Goal: Transaction & Acquisition: Purchase product/service

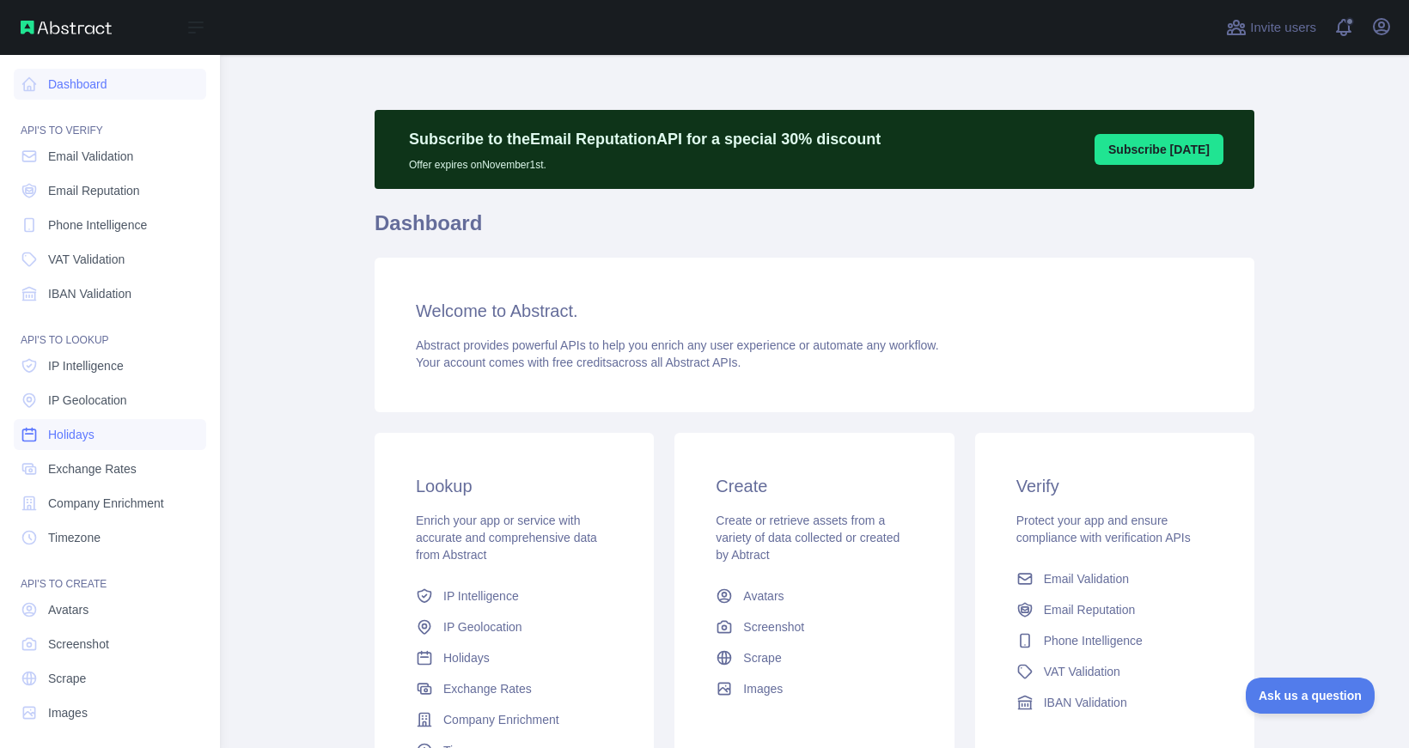
scroll to position [8, 0]
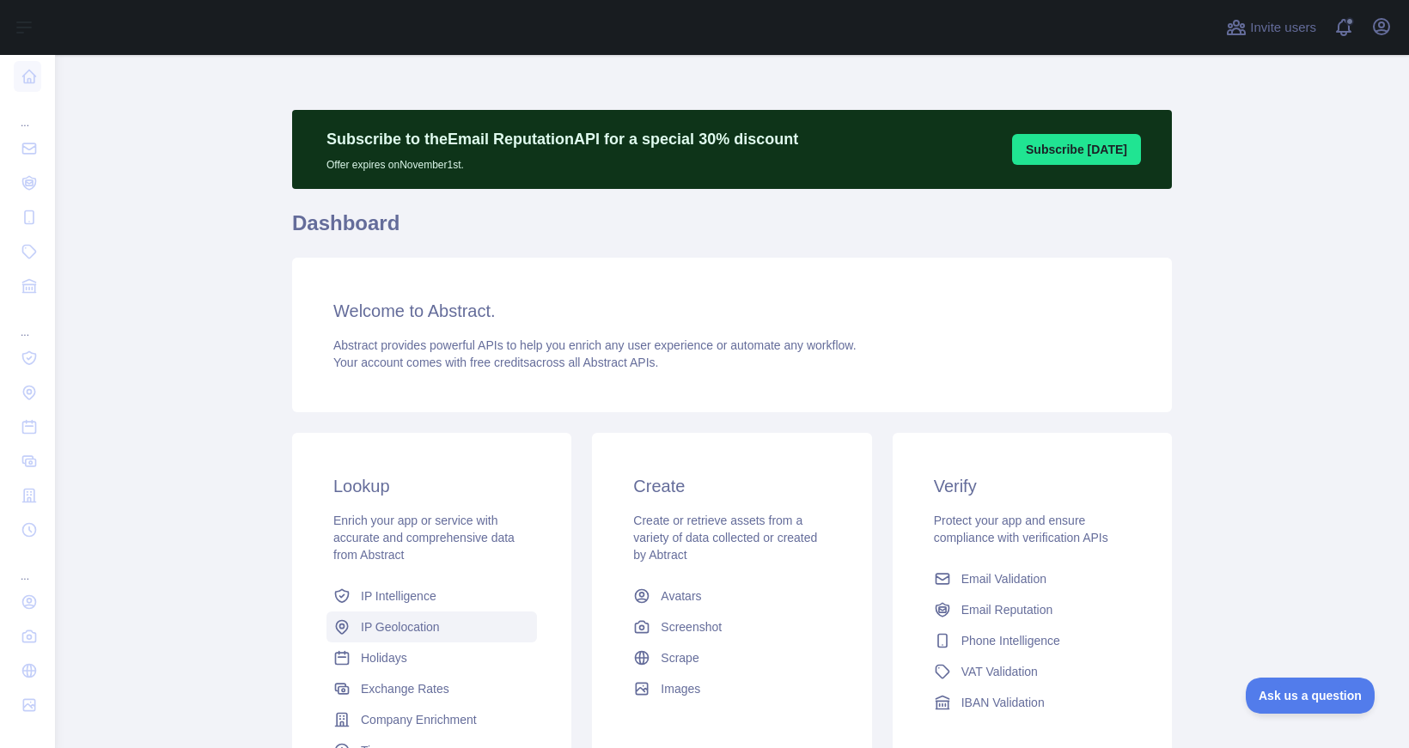
click at [411, 626] on span "IP Geolocation" at bounding box center [400, 627] width 79 height 17
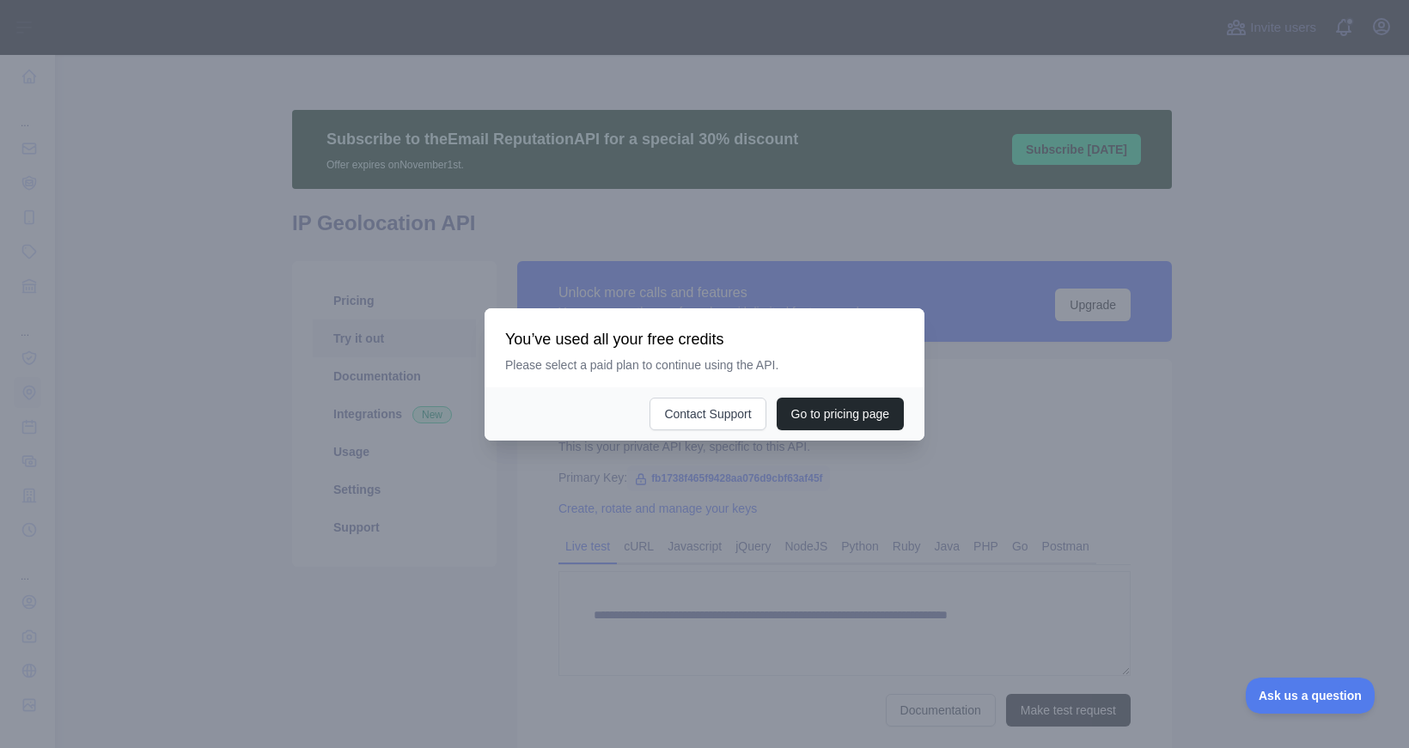
type textarea "**********"
click at [809, 406] on button "Go to pricing page" at bounding box center [840, 414] width 127 height 33
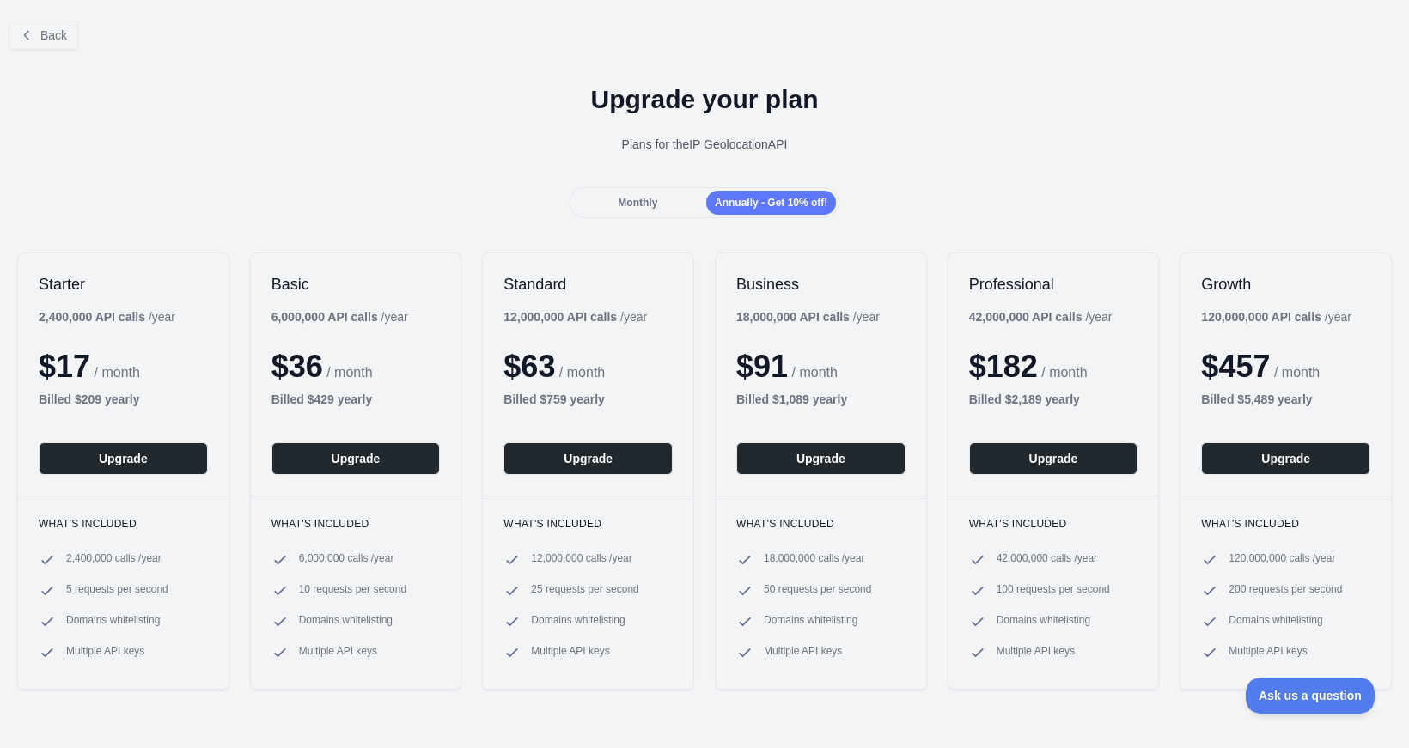
click at [185, 156] on div "Upgrade your plan Plans for the IP Geolocation API" at bounding box center [704, 126] width 1409 height 124
click at [646, 191] on div "Monthly Annually - Get 10% off!" at bounding box center [705, 202] width 271 height 31
click at [644, 204] on span "Monthly" at bounding box center [638, 203] width 40 height 12
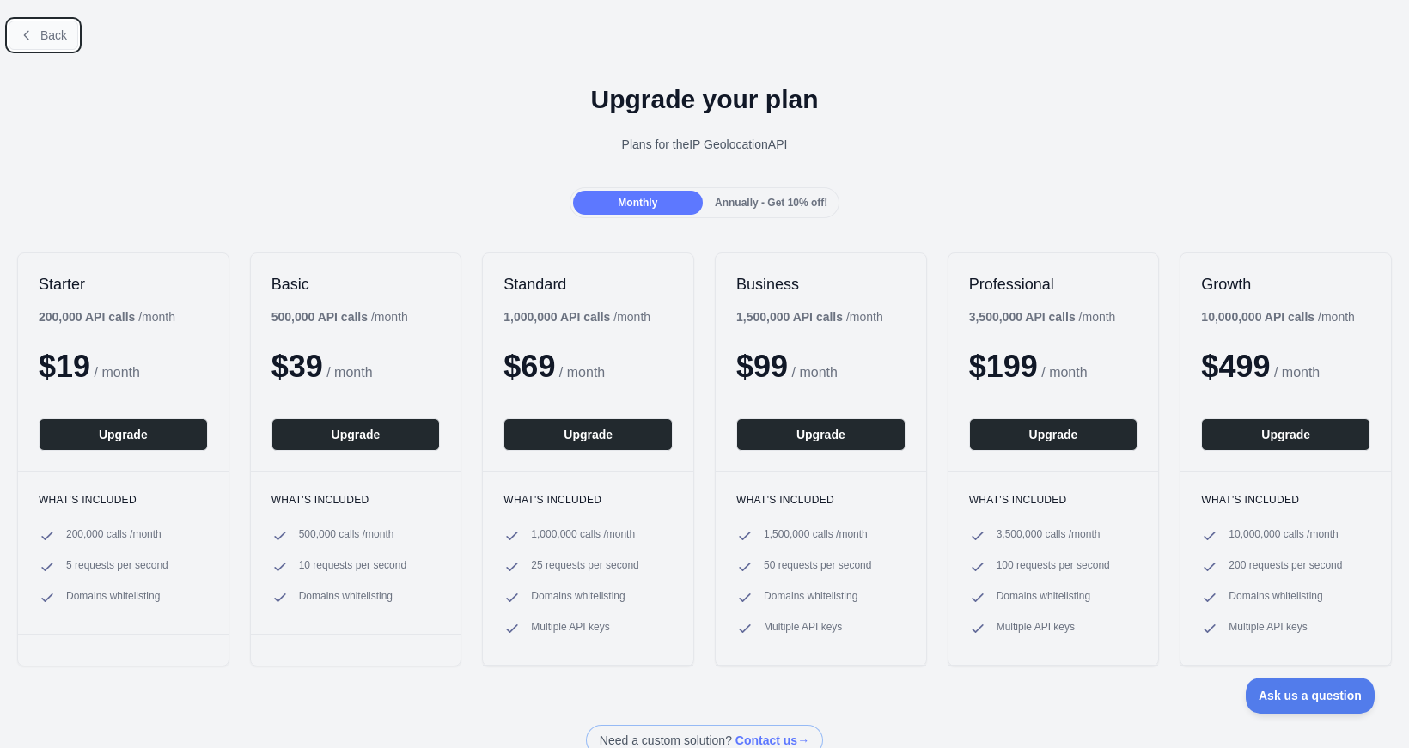
click at [58, 40] on span "Back" at bounding box center [53, 35] width 27 height 14
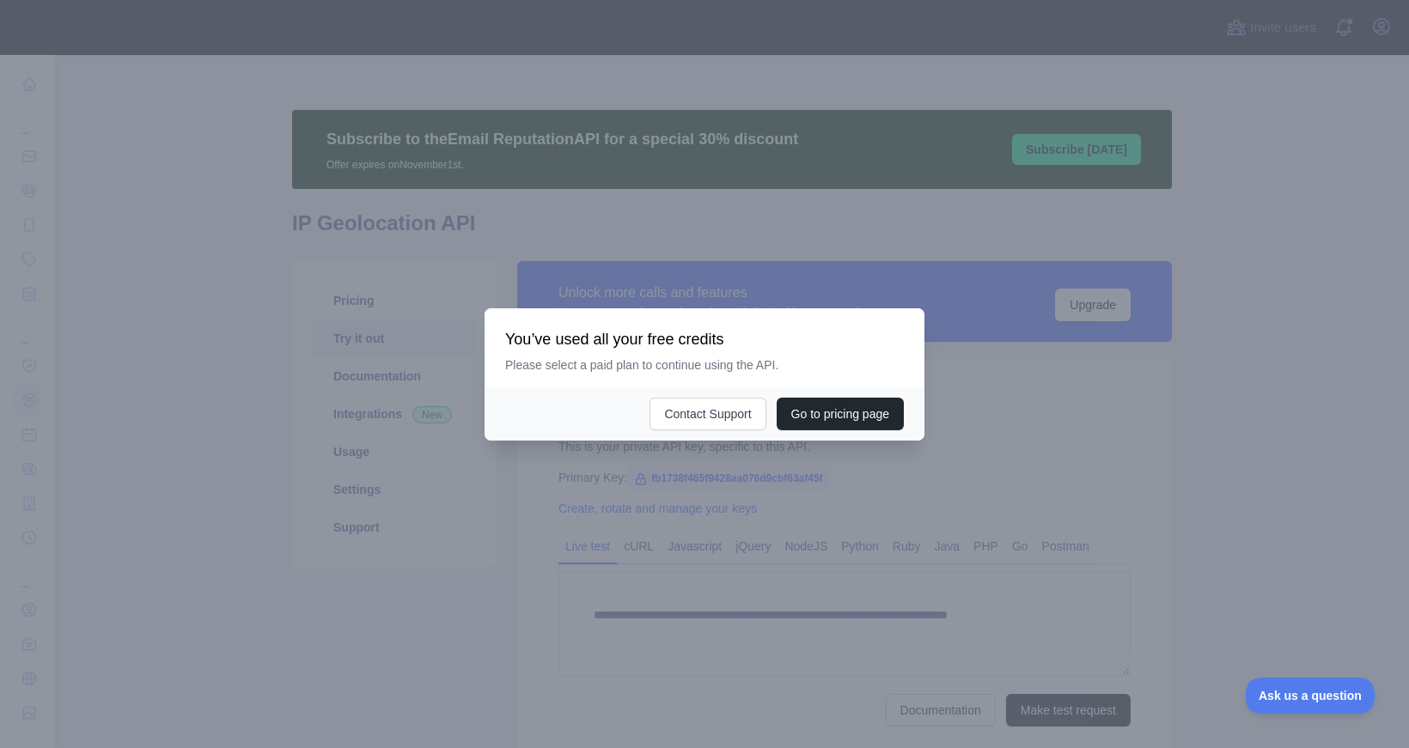
type textarea "**********"
click at [323, 577] on div at bounding box center [704, 374] width 1409 height 748
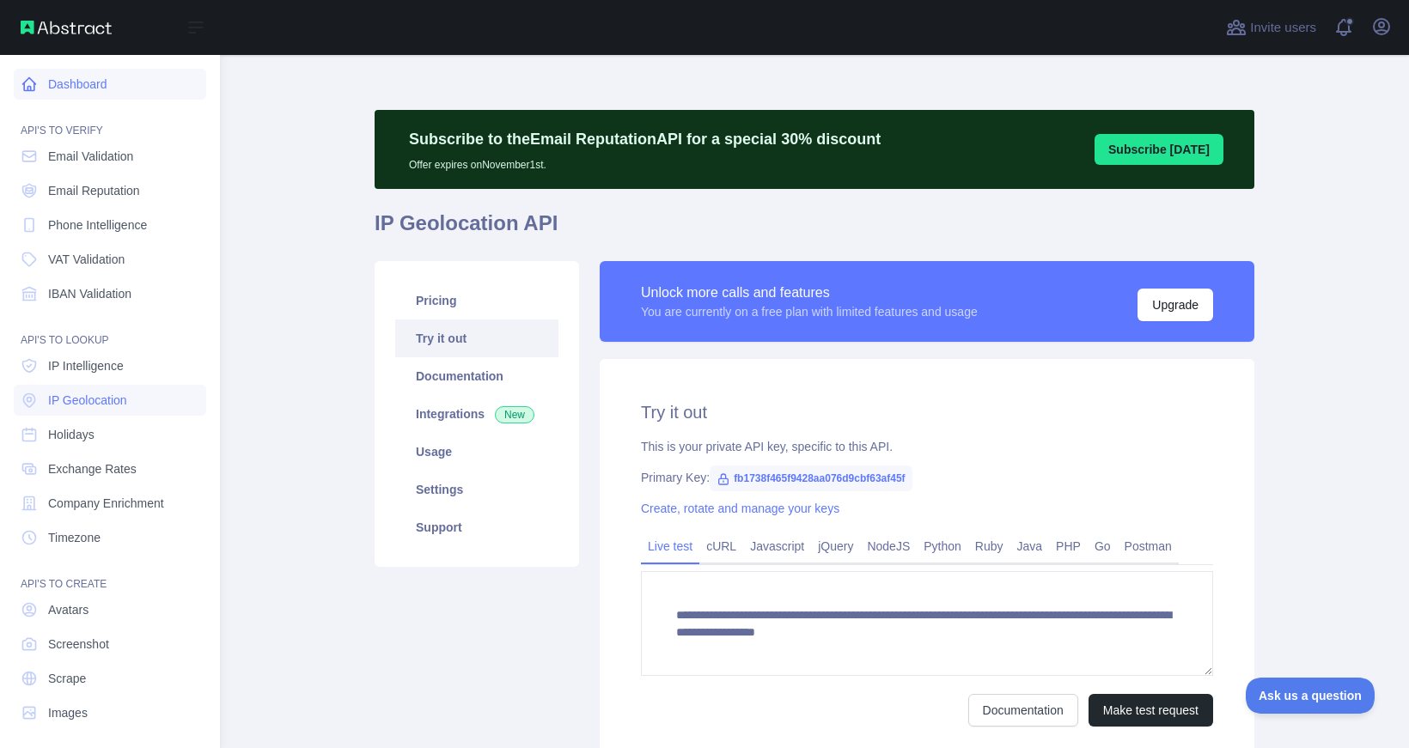
click at [82, 94] on link "Dashboard" at bounding box center [110, 84] width 192 height 31
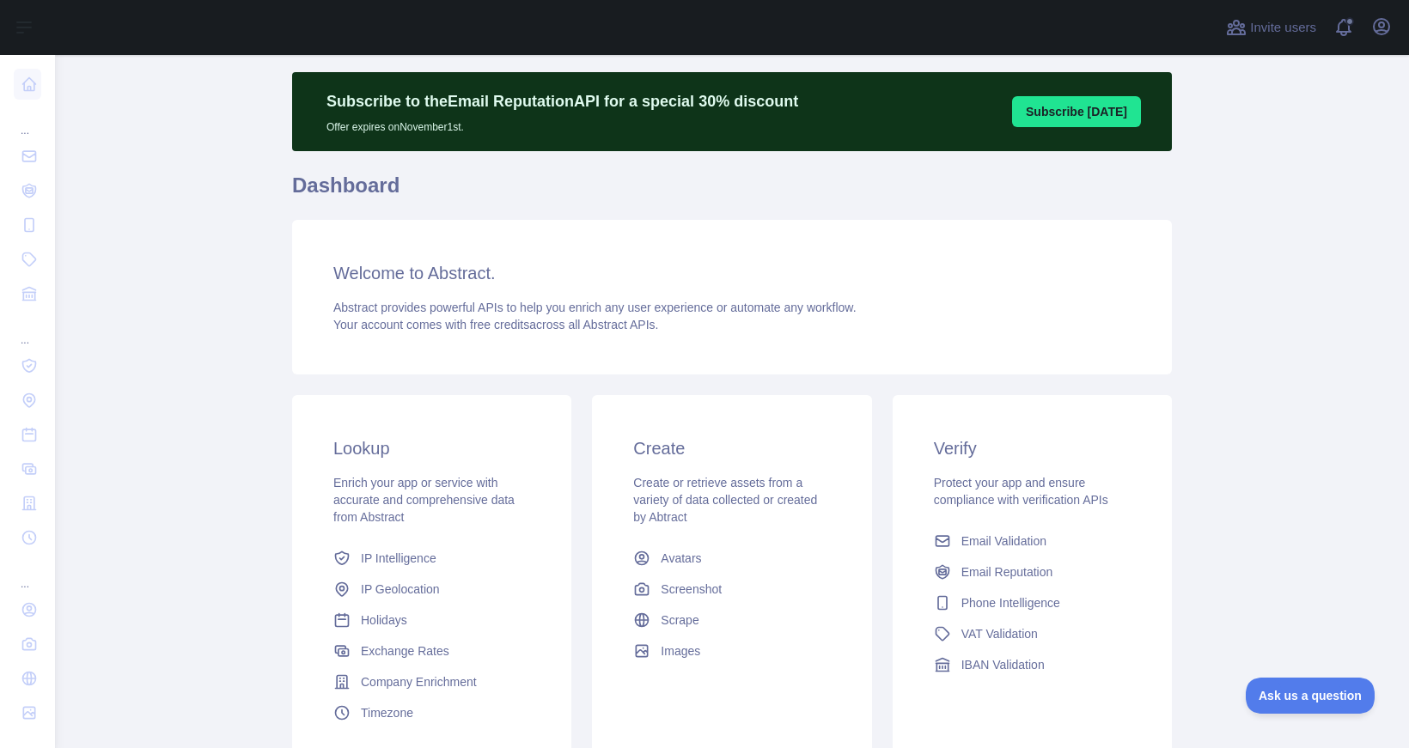
scroll to position [37, 0]
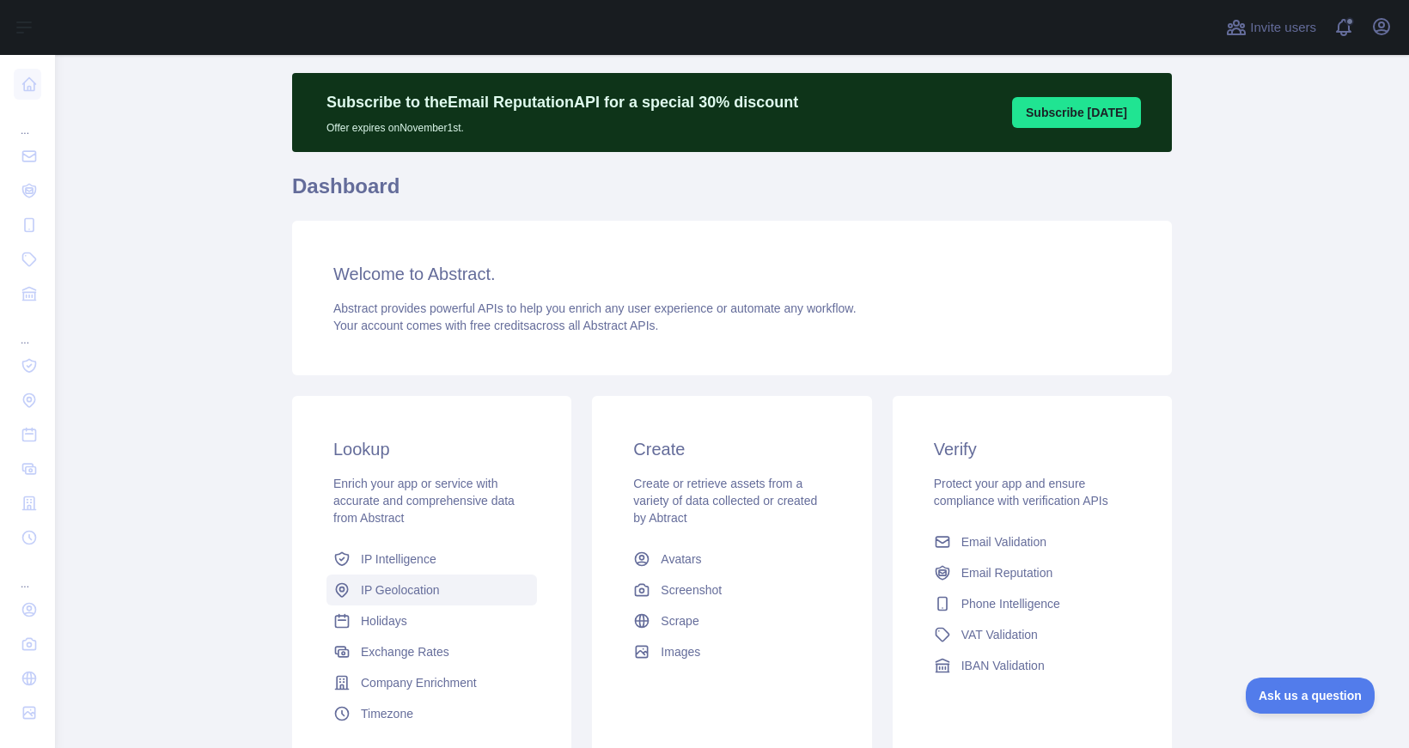
click at [424, 589] on span "IP Geolocation" at bounding box center [400, 590] width 79 height 17
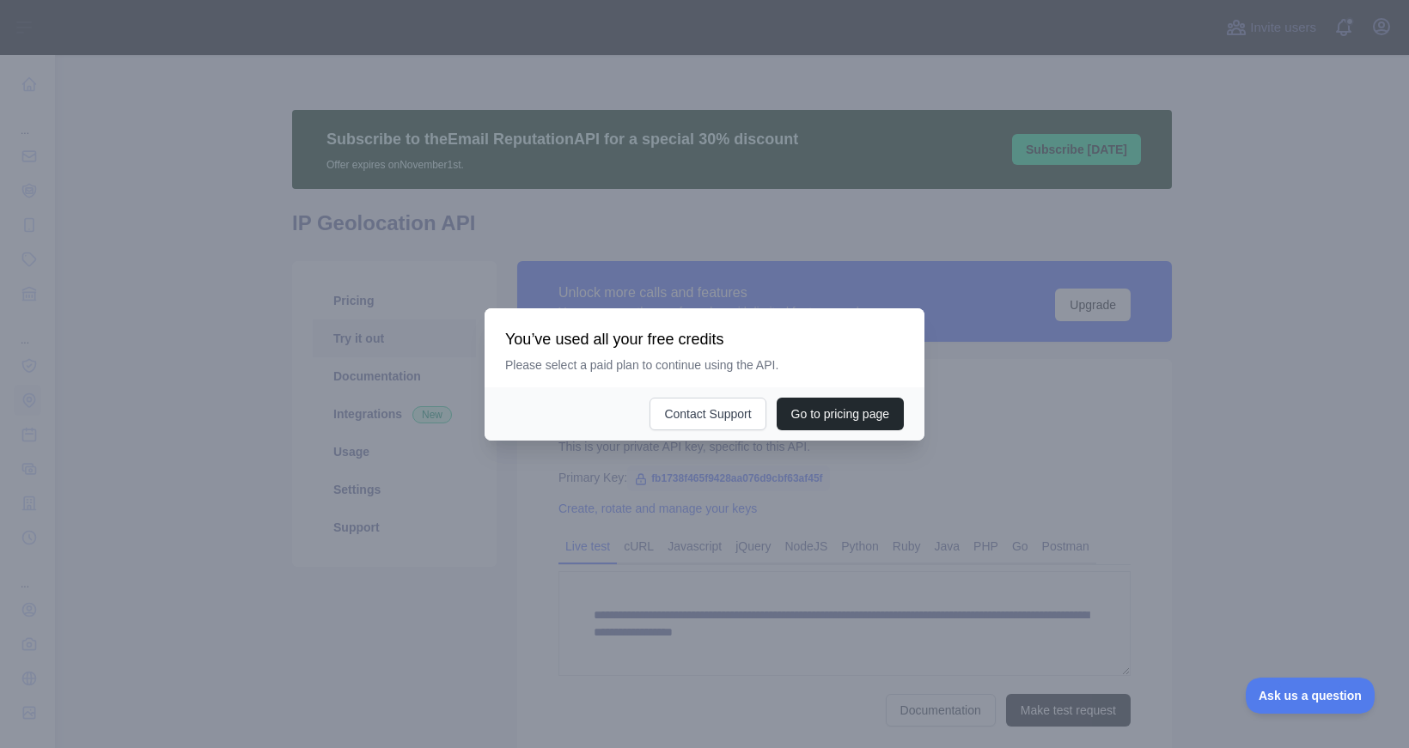
click at [435, 617] on div at bounding box center [704, 374] width 1409 height 748
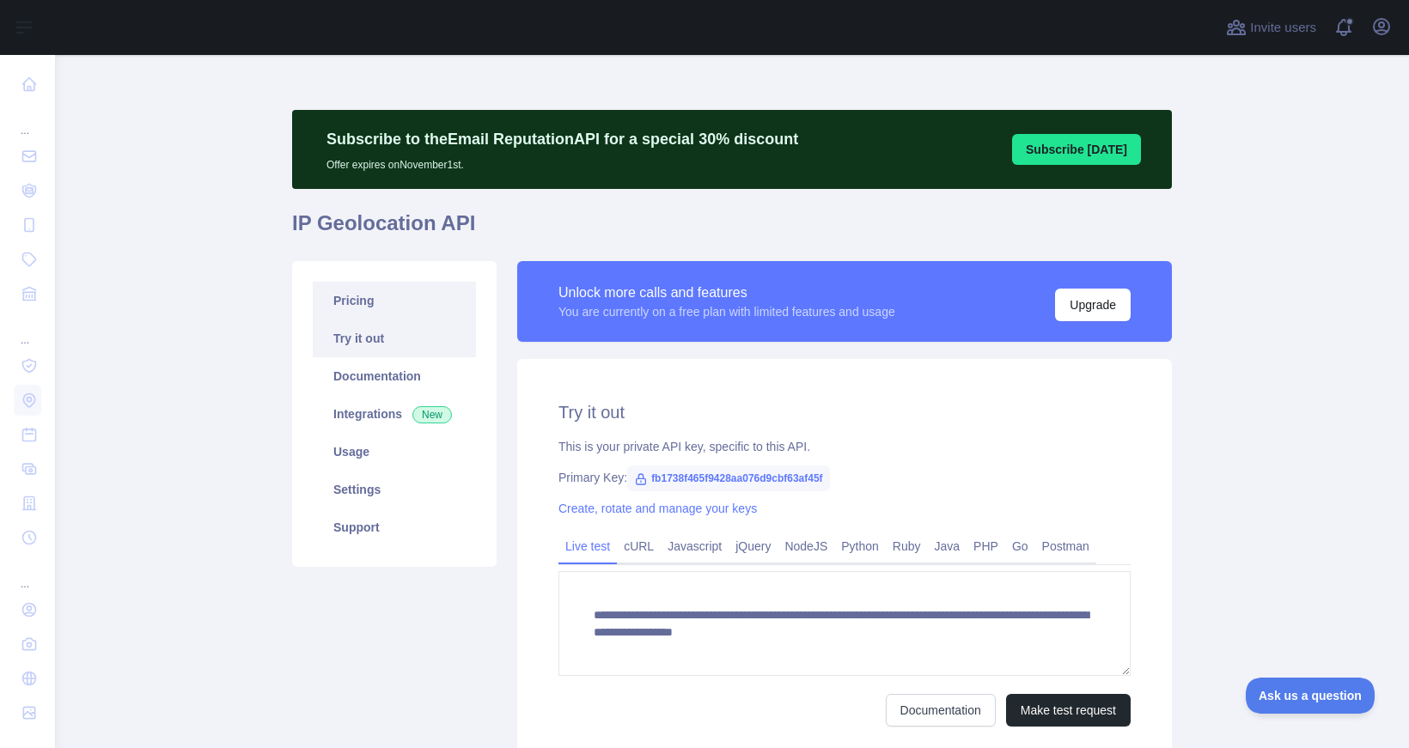
click at [367, 304] on link "Pricing" at bounding box center [394, 301] width 163 height 38
